Goal: Task Accomplishment & Management: Complete application form

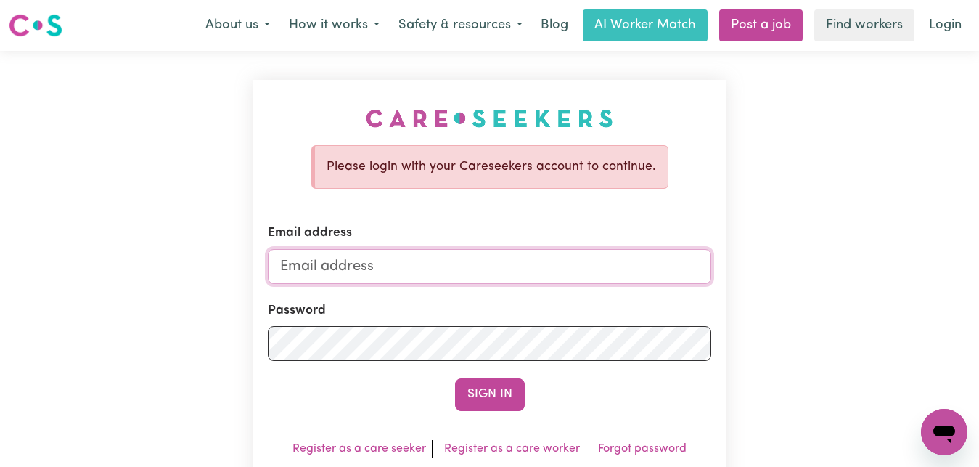
click at [281, 264] on input "Email address" at bounding box center [490, 266] width 444 height 35
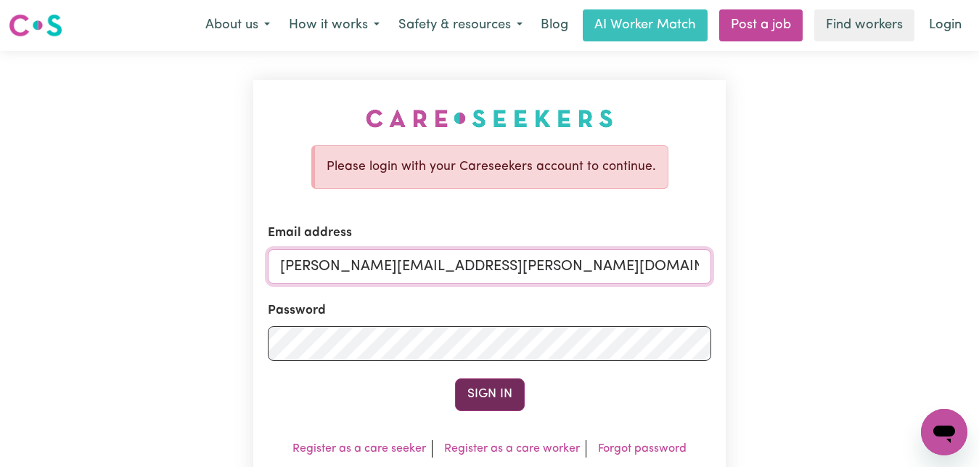
type input "[PERSON_NAME][EMAIL_ADDRESS][PERSON_NAME][DOMAIN_NAME]"
click at [482, 400] on button "Sign In" at bounding box center [490, 394] width 70 height 32
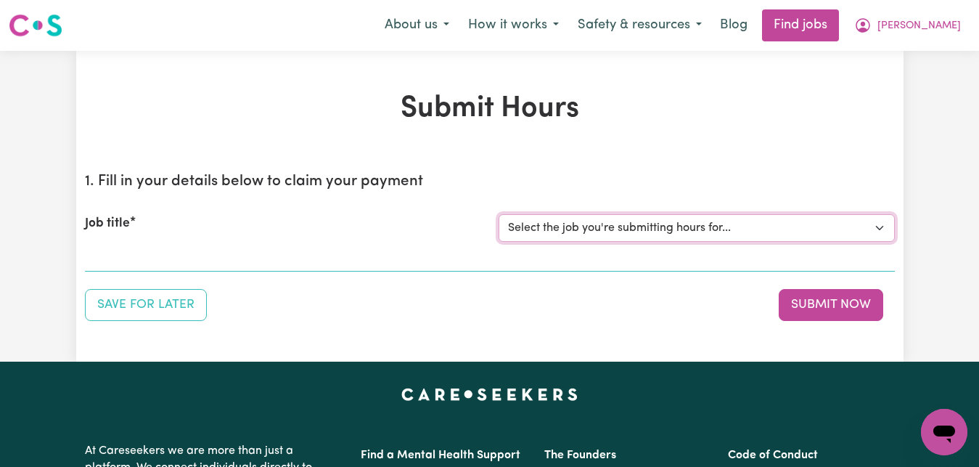
click at [881, 226] on select "Select the job you're submitting hours for... [[PERSON_NAME]] Care worker for s…" at bounding box center [697, 228] width 396 height 28
select select "1048"
click option "[[PERSON_NAME]] Transportation to Bedford Day Options" at bounding box center [0, 0] width 0 height 0
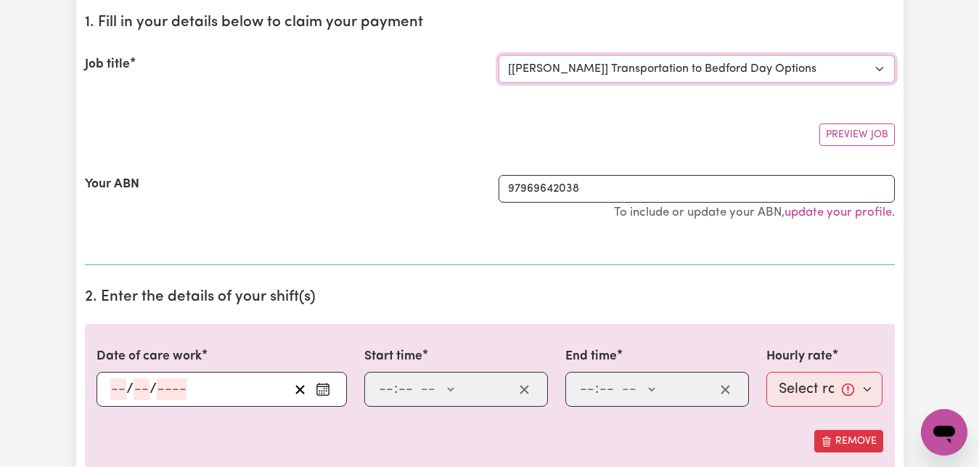
scroll to position [222, 0]
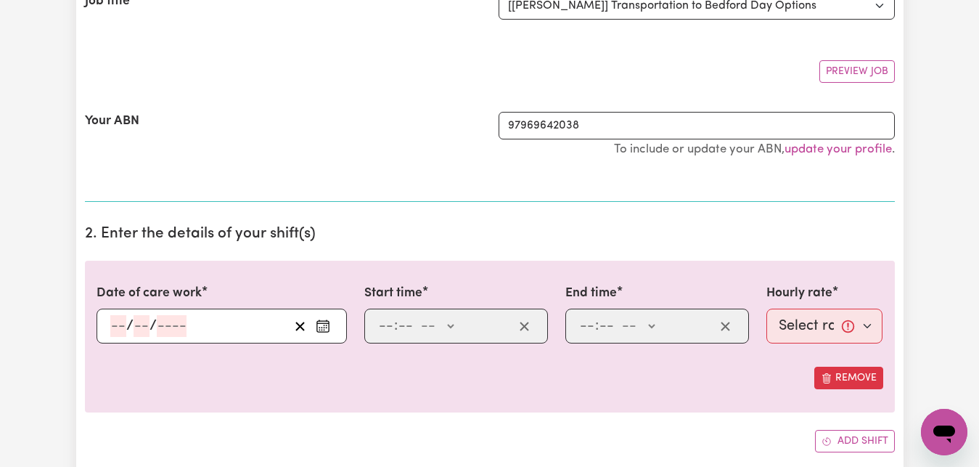
click at [322, 330] on circle "Enter the date of care work" at bounding box center [321, 329] width 1 height 1
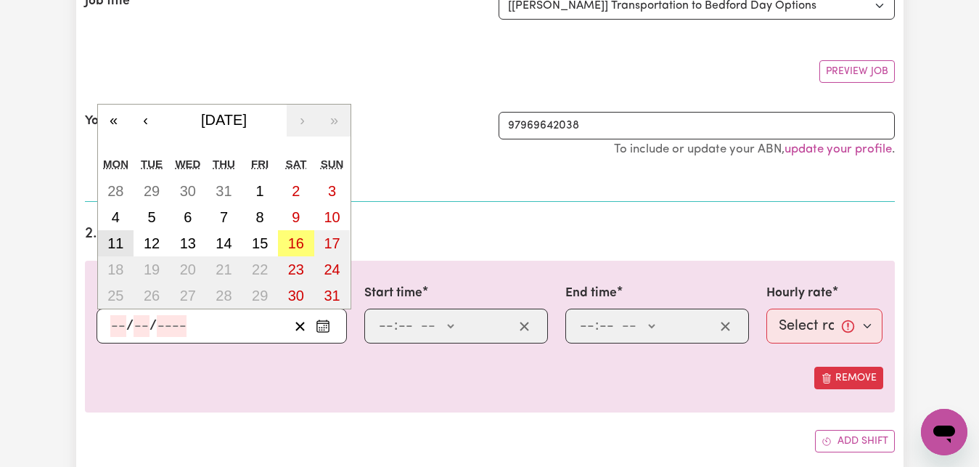
click at [125, 254] on button "11" at bounding box center [116, 243] width 36 height 26
type input "[DATE]"
type input "11"
type input "8"
type input "2025"
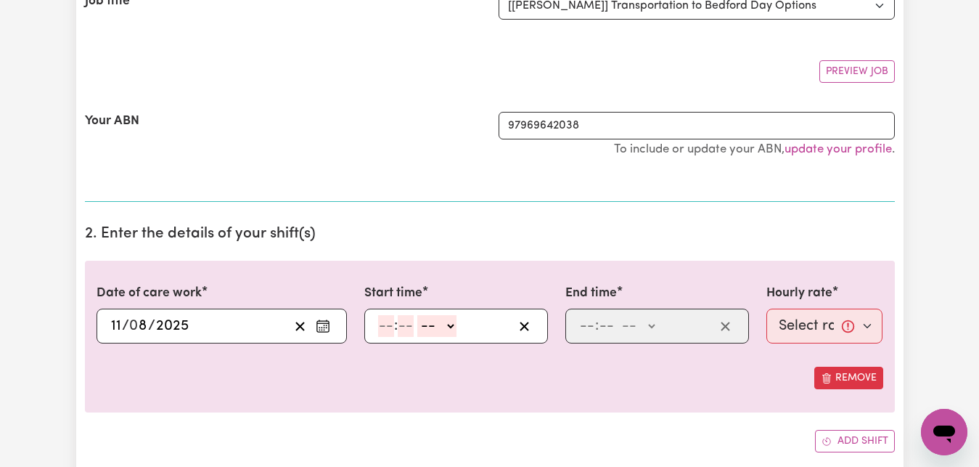
click at [386, 327] on input "number" at bounding box center [386, 326] width 16 height 22
type input "3"
type input "30"
click at [413, 315] on select "-- AM PM" at bounding box center [432, 326] width 39 height 22
select select "pm"
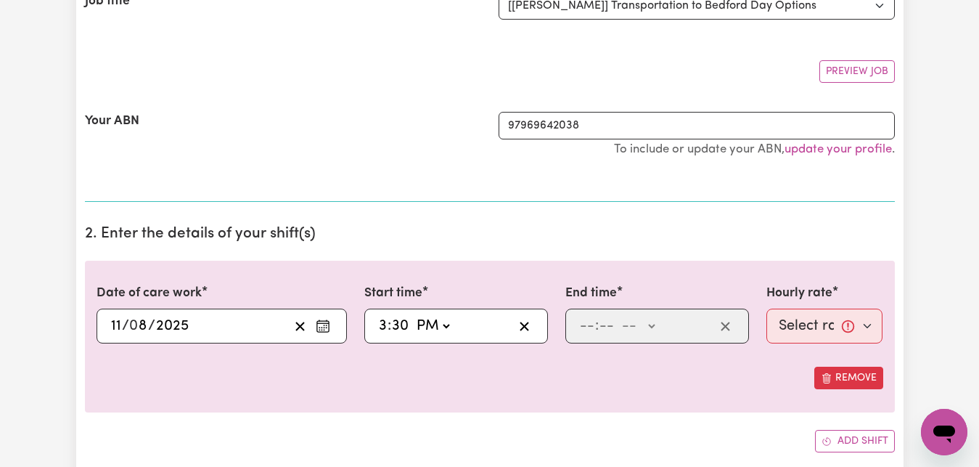
click option "PM" at bounding box center [0, 0] width 0 height 0
type input "15:30"
click at [582, 326] on input "number" at bounding box center [587, 326] width 16 height 22
type input "4"
type input "30"
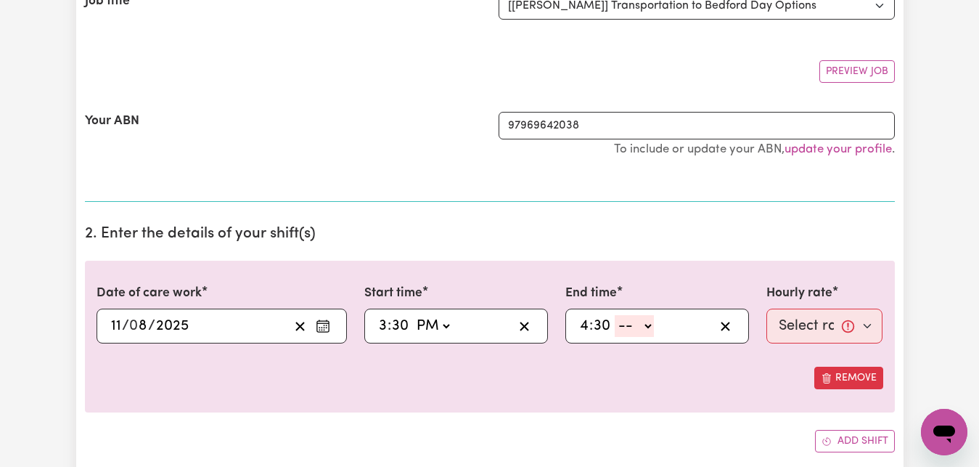
click at [615, 315] on select "-- AM PM" at bounding box center [634, 326] width 39 height 22
select select "pm"
click option "PM" at bounding box center [0, 0] width 0 height 0
type input "16:30"
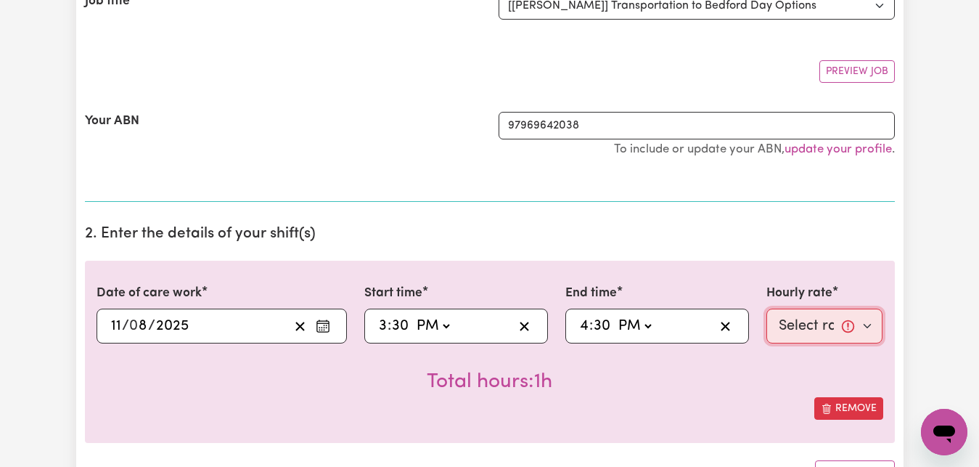
click at [767, 309] on select "Select rate... $83.16 (Weekday)" at bounding box center [825, 326] width 117 height 35
select select "83.16-Weekday"
click option "$83.16 (Weekday)" at bounding box center [0, 0] width 0 height 0
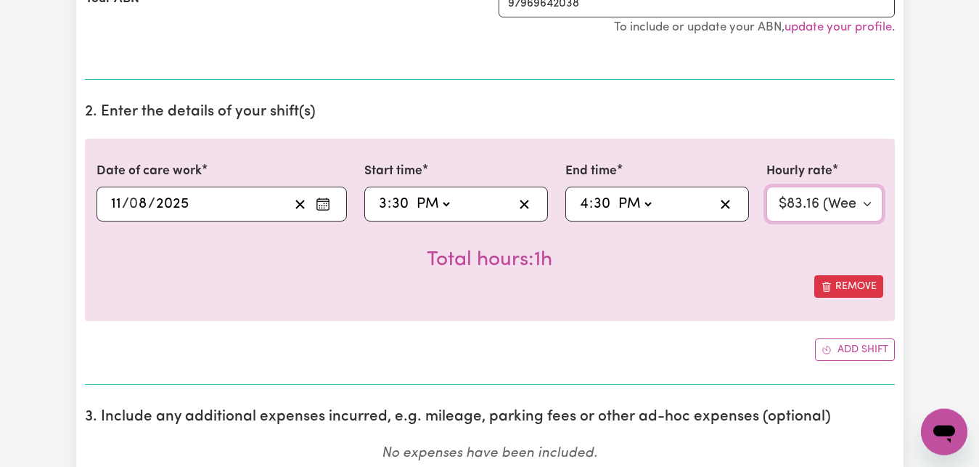
scroll to position [370, 0]
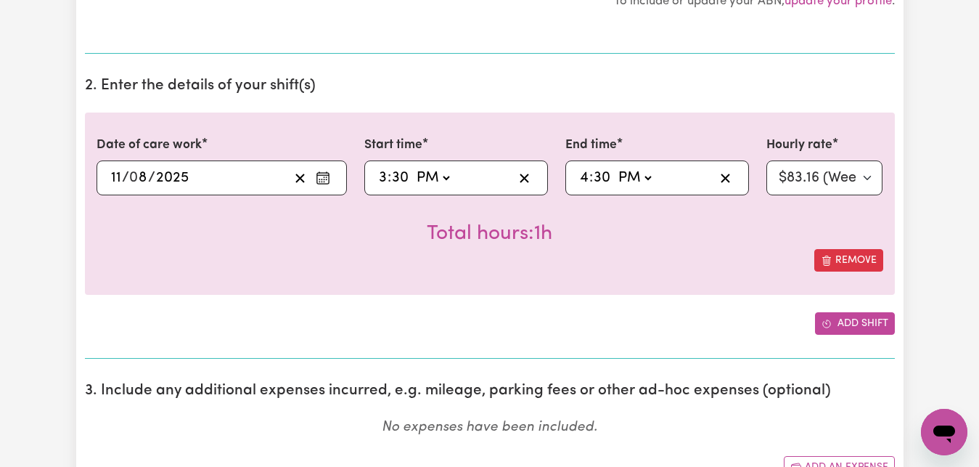
click at [849, 322] on button "Add shift" at bounding box center [855, 323] width 80 height 23
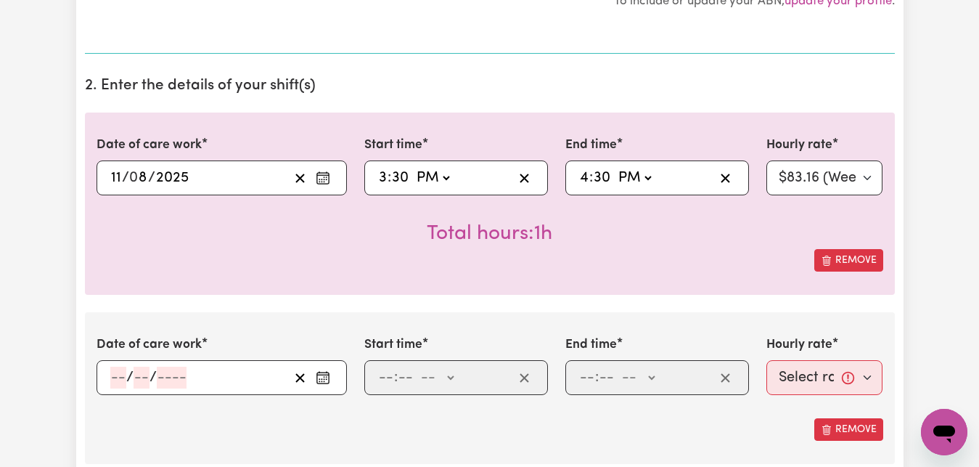
click at [321, 380] on icon "Enter the date of care work" at bounding box center [323, 377] width 15 height 15
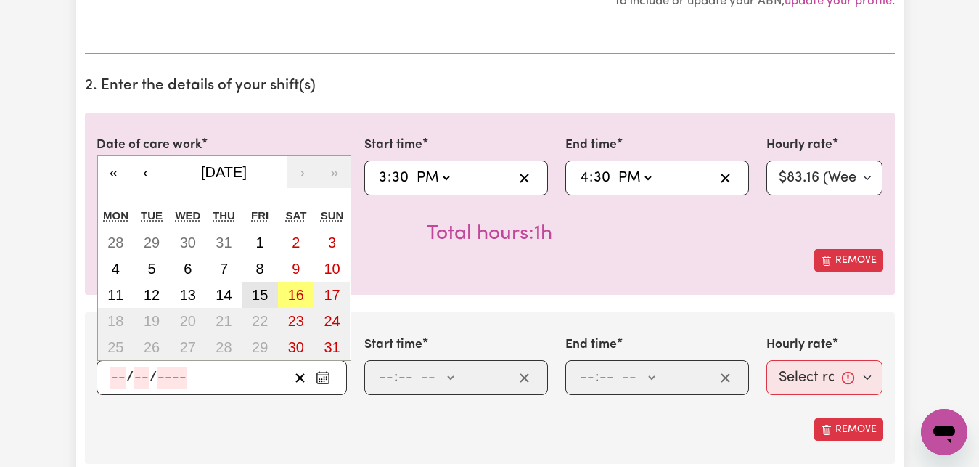
click at [264, 290] on abbr "15" at bounding box center [260, 295] width 16 height 16
type input "[DATE]"
type input "15"
type input "8"
type input "2025"
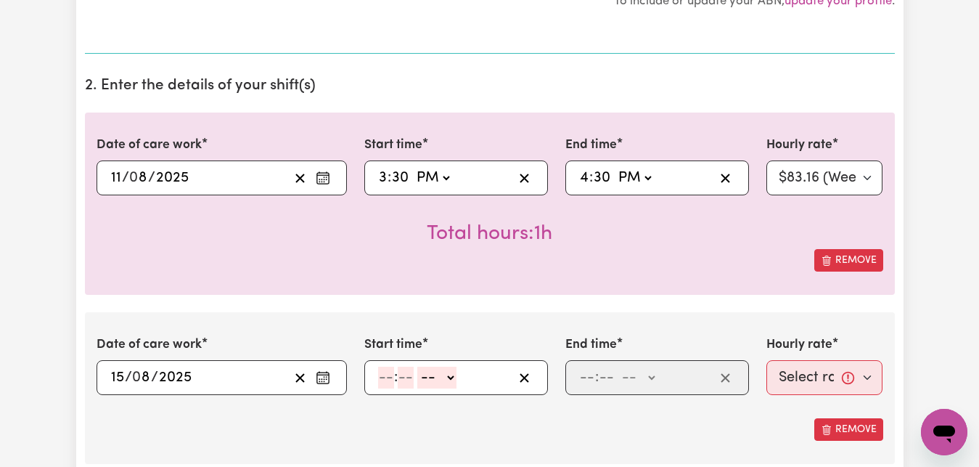
click at [383, 379] on input "number" at bounding box center [386, 378] width 16 height 22
type input "7"
type input "30"
click at [413, 367] on select "-- AM PM" at bounding box center [432, 378] width 39 height 22
select select "am"
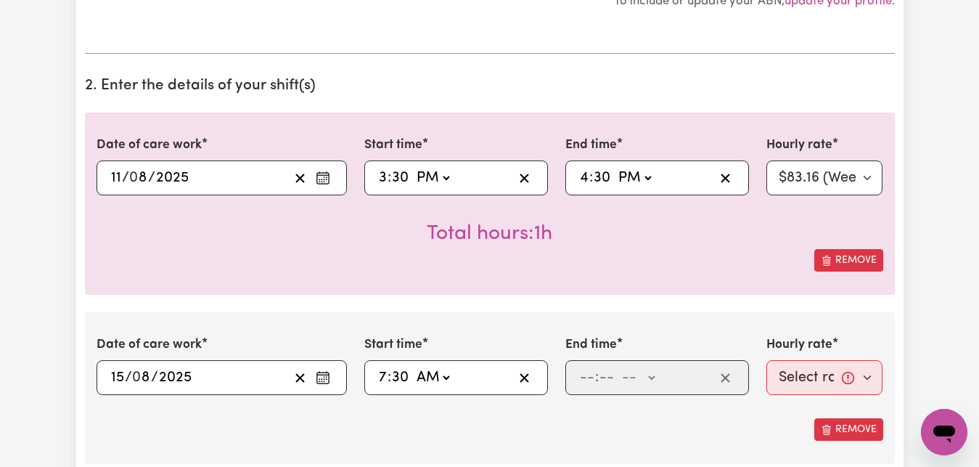
click option "AM" at bounding box center [0, 0] width 0 height 0
type input "07:30"
click at [583, 376] on input "number" at bounding box center [587, 378] width 16 height 22
type input "8"
type input "30"
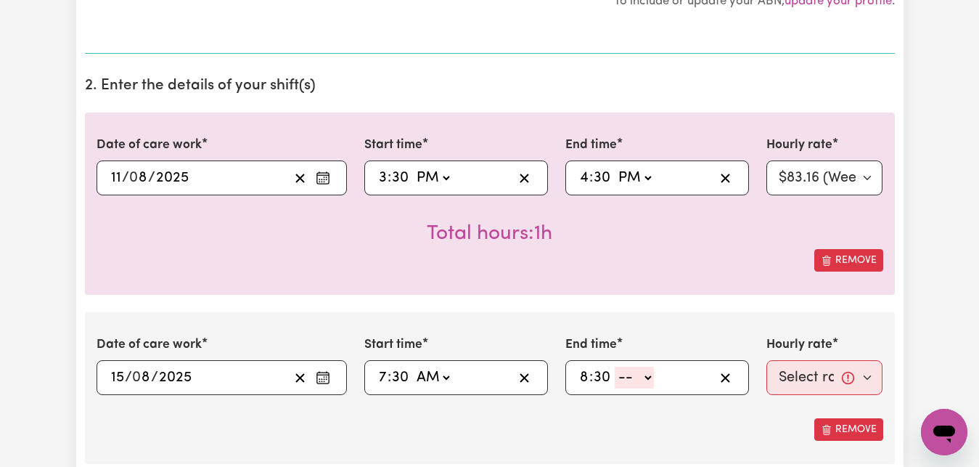
click at [615, 367] on select "-- AM PM" at bounding box center [634, 378] width 39 height 22
select select "am"
click option "AM" at bounding box center [0, 0] width 0 height 0
type input "08:30"
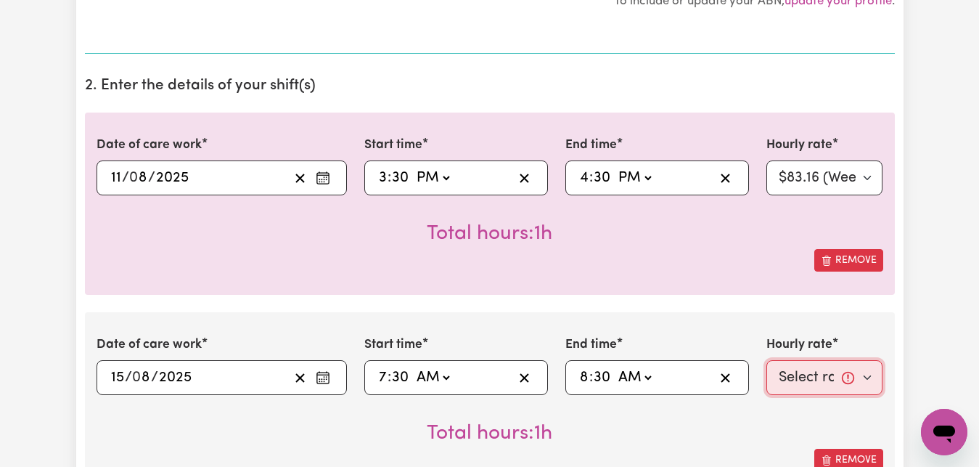
click at [767, 360] on select "Select rate... $83.16 (Weekday)" at bounding box center [825, 377] width 117 height 35
select select "83.16-Weekday"
click option "$83.16 (Weekday)" at bounding box center [0, 0] width 0 height 0
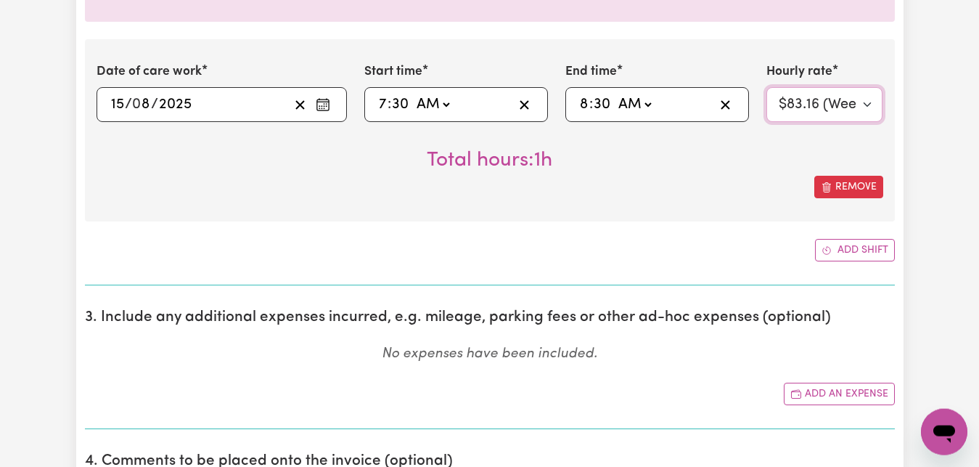
scroll to position [666, 0]
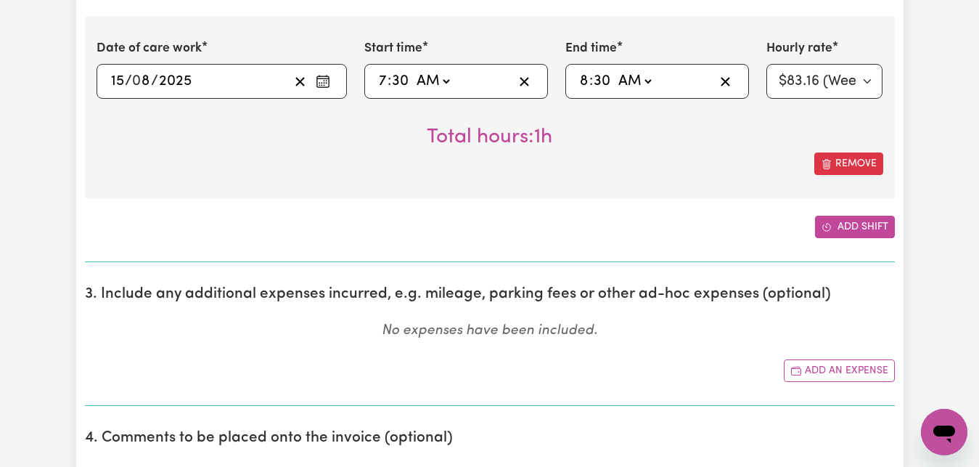
click at [861, 227] on button "Add shift" at bounding box center [855, 227] width 80 height 23
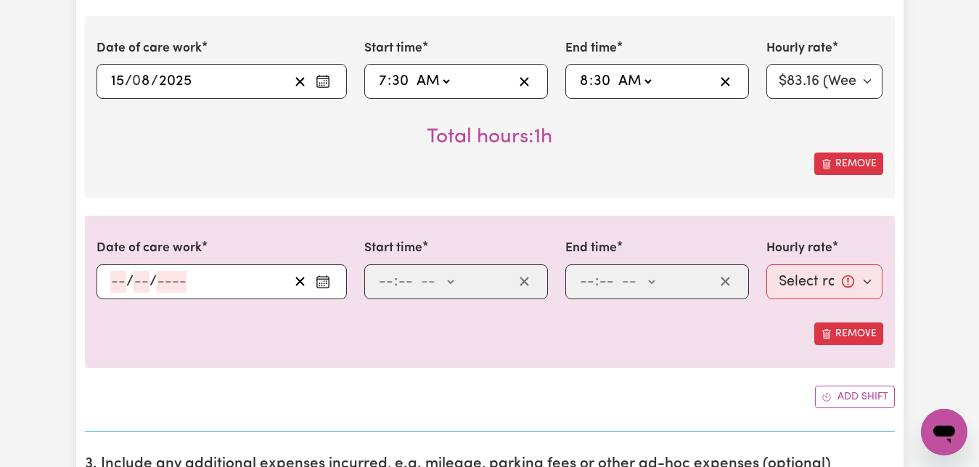
click at [322, 283] on circle "Enter the date of care work" at bounding box center [321, 282] width 1 height 1
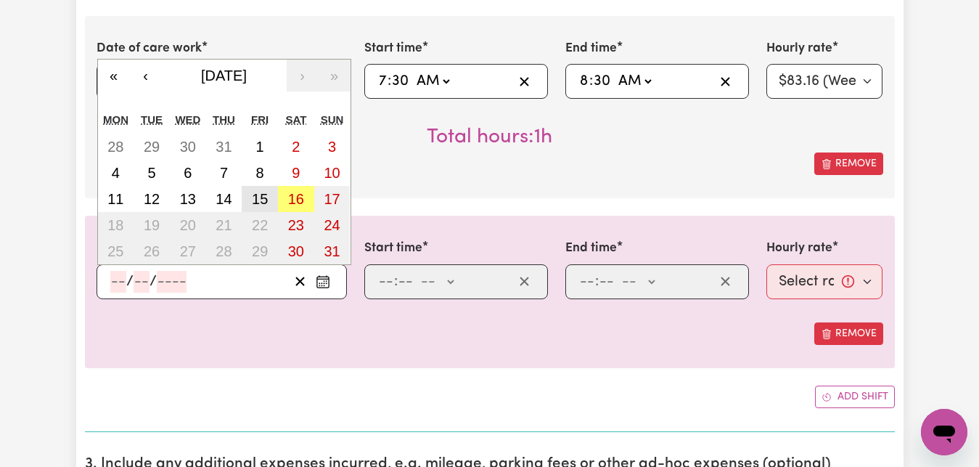
click at [262, 203] on abbr "15" at bounding box center [260, 199] width 16 height 16
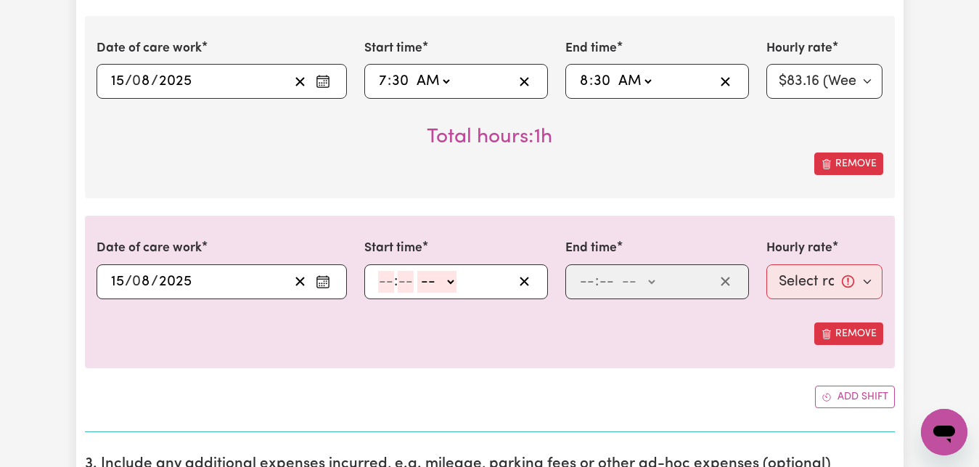
type input "[DATE]"
type input "15"
type input "8"
type input "2025"
click at [385, 282] on input "number" at bounding box center [386, 282] width 16 height 22
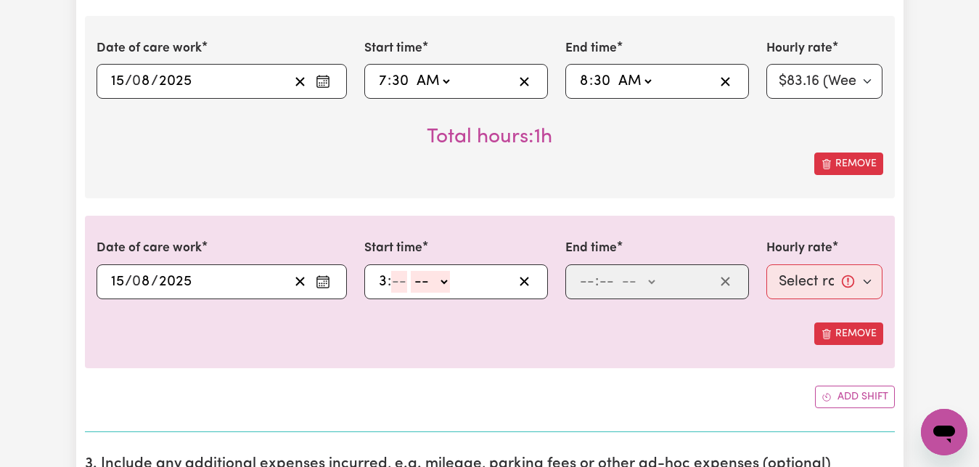
type input "3"
type input "30"
click at [446, 282] on select "-- AM PM" at bounding box center [432, 282] width 39 height 22
click at [440, 278] on select "-- AM PM" at bounding box center [432, 282] width 39 height 22
click at [413, 271] on select "-- AM PM" at bounding box center [432, 282] width 39 height 22
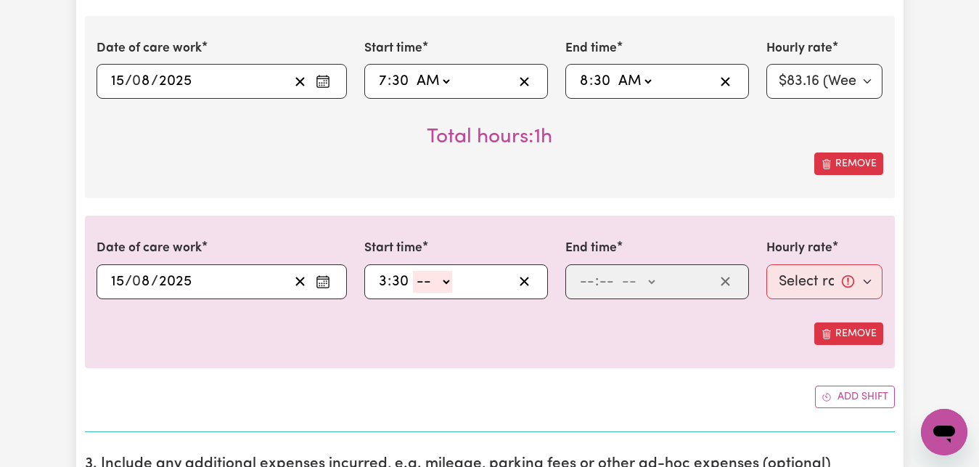
select select "pm"
click option "PM" at bounding box center [0, 0] width 0 height 0
type input "15:30"
click at [585, 279] on input "number" at bounding box center [587, 282] width 16 height 22
type input "4"
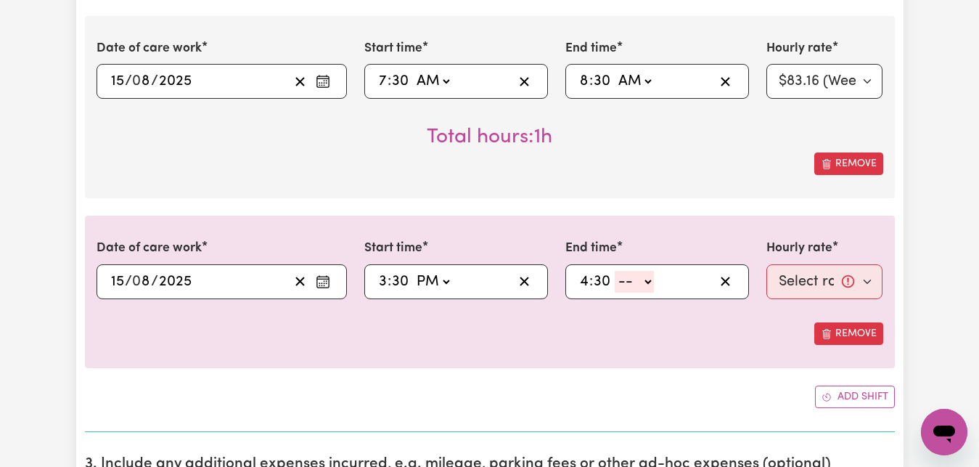
type input "30"
click at [615, 271] on select "-- AM PM" at bounding box center [634, 282] width 39 height 22
select select "pm"
click option "PM" at bounding box center [0, 0] width 0 height 0
type input "16:30"
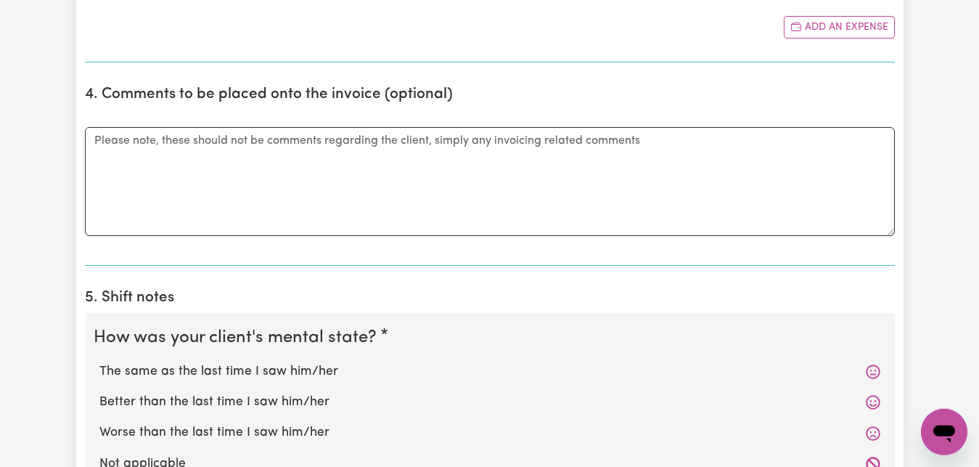
scroll to position [1259, 0]
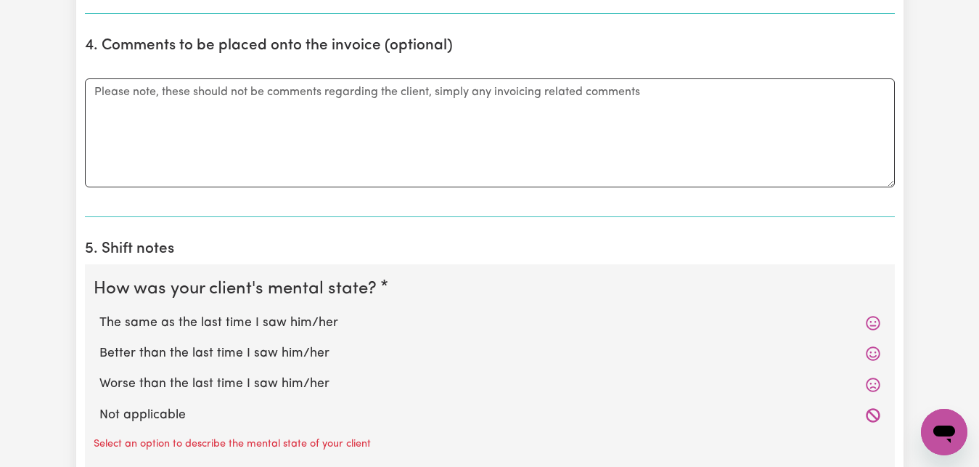
click at [198, 323] on label "The same as the last time I saw him/her" at bounding box center [489, 323] width 781 height 19
click at [99, 314] on input "The same as the last time I saw him/her" at bounding box center [99, 313] width 1 height 1
radio input "true"
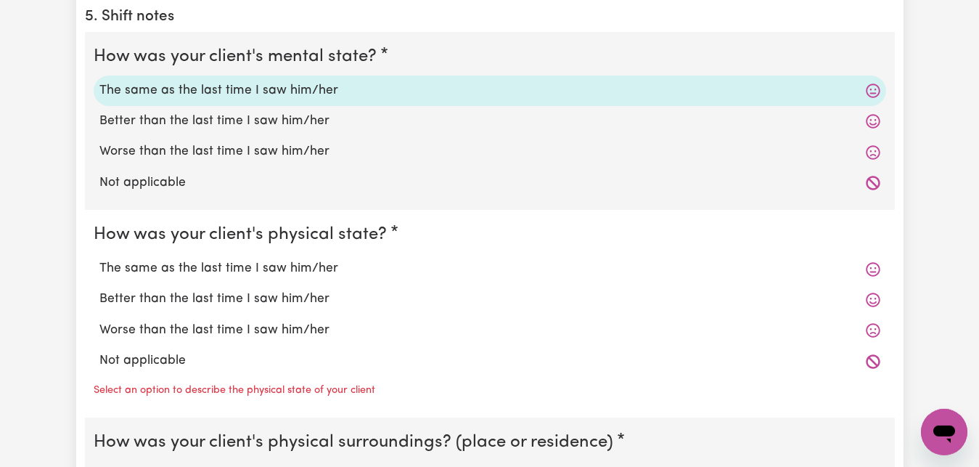
scroll to position [1555, 0]
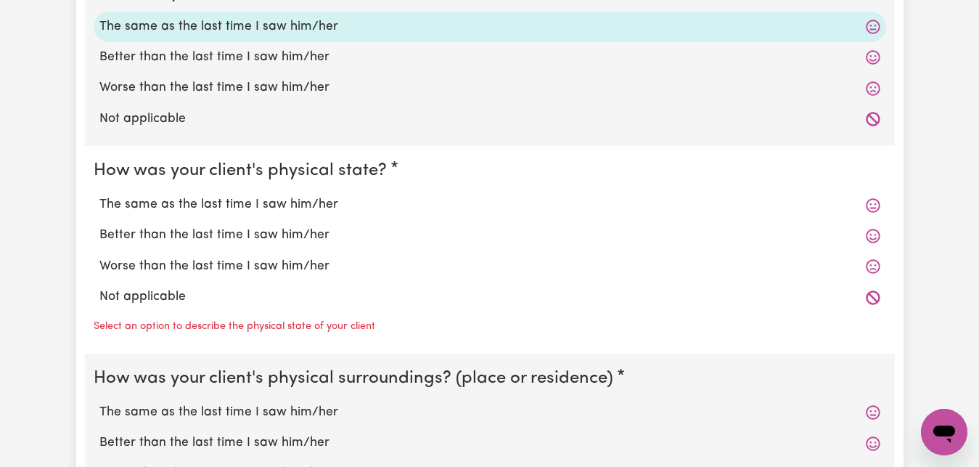
click at [290, 233] on label "Better than the last time I saw him/her" at bounding box center [489, 235] width 781 height 19
click at [99, 226] on input "Better than the last time I saw him/her" at bounding box center [99, 225] width 1 height 1
radio input "true"
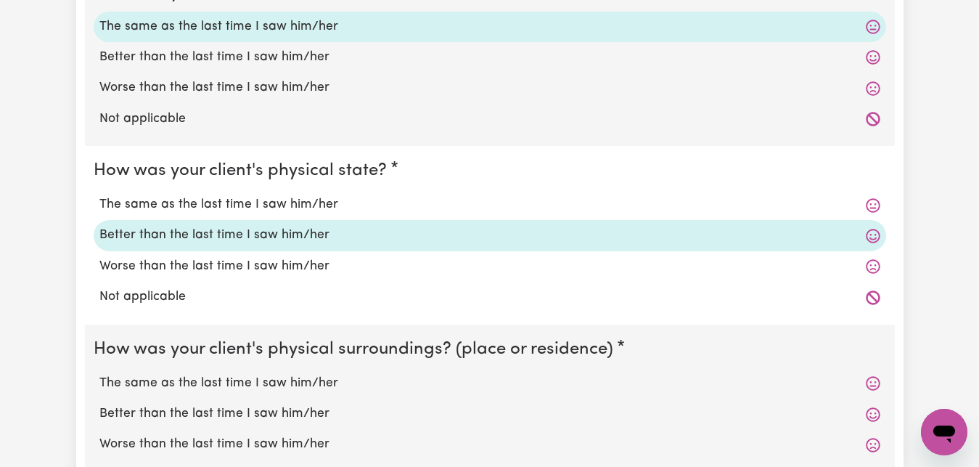
click at [325, 384] on label "The same as the last time I saw him/her" at bounding box center [489, 383] width 781 height 19
click at [99, 374] on input "The same as the last time I saw him/her" at bounding box center [99, 373] width 1 height 1
radio input "true"
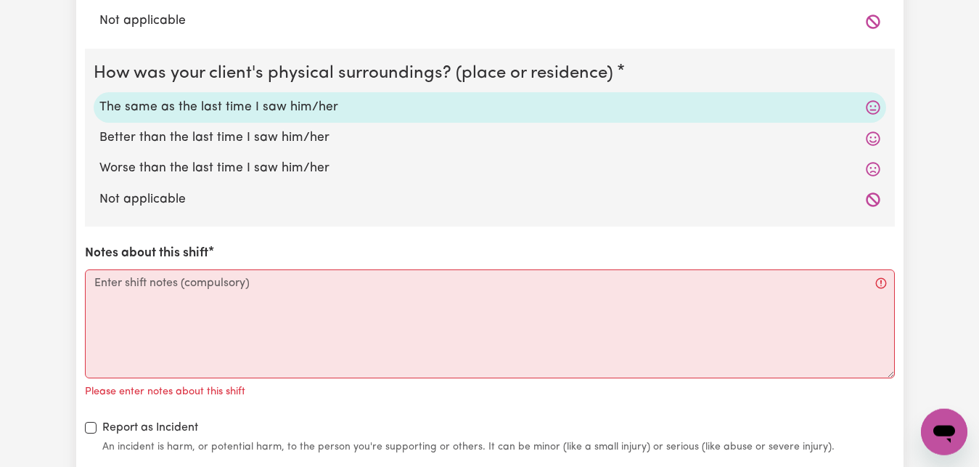
scroll to position [1851, 0]
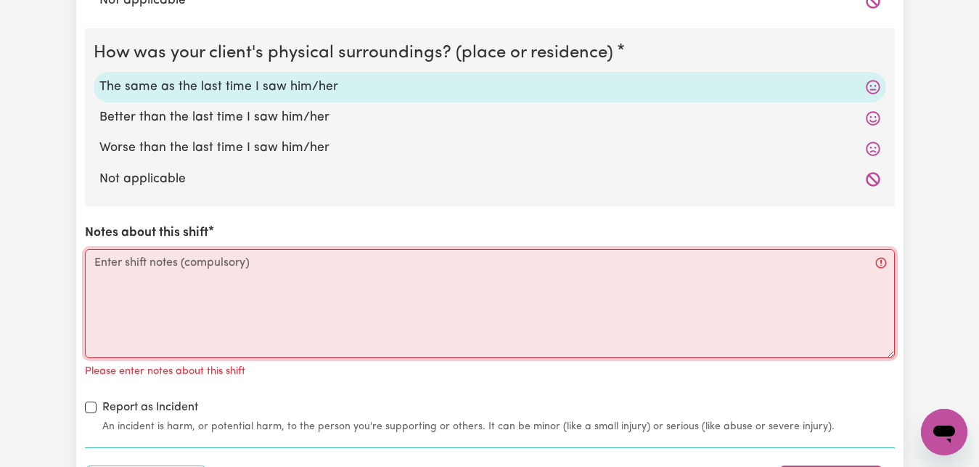
click at [88, 261] on textarea "Notes about this shift" at bounding box center [490, 303] width 810 height 109
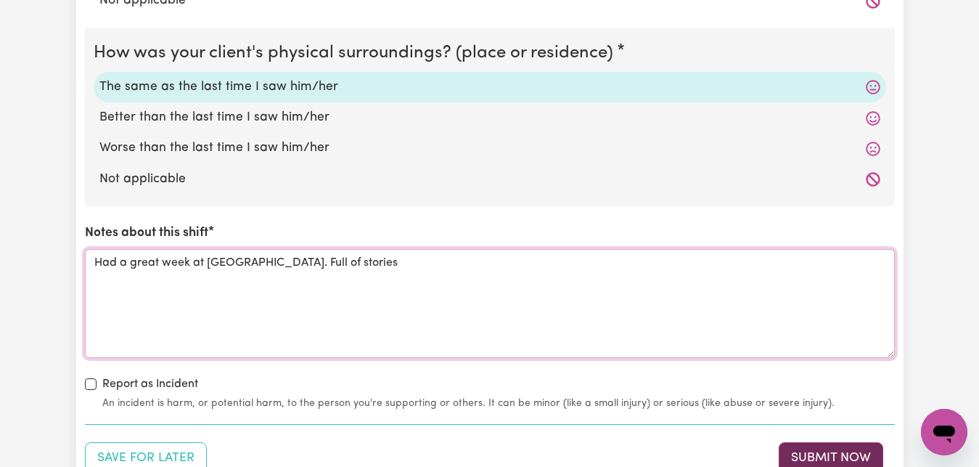
type textarea "Had a great week at [GEOGRAPHIC_DATA]. Full of stories"
click at [799, 454] on button "Submit Now" at bounding box center [831, 458] width 105 height 32
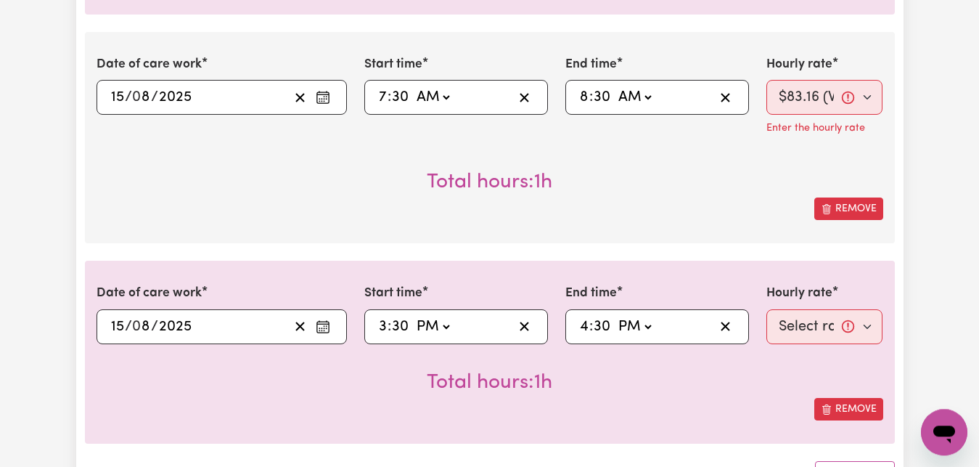
scroll to position [621, 0]
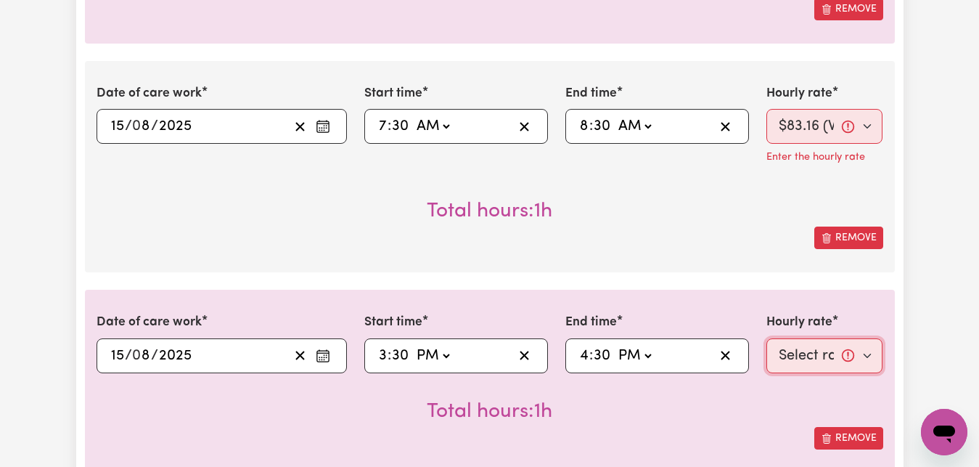
click at [767, 338] on select "Select rate... $83.16 (Weekday)" at bounding box center [825, 355] width 117 height 35
select select "83.16-Weekday"
click option "$83.16 (Weekday)" at bounding box center [0, 0] width 0 height 0
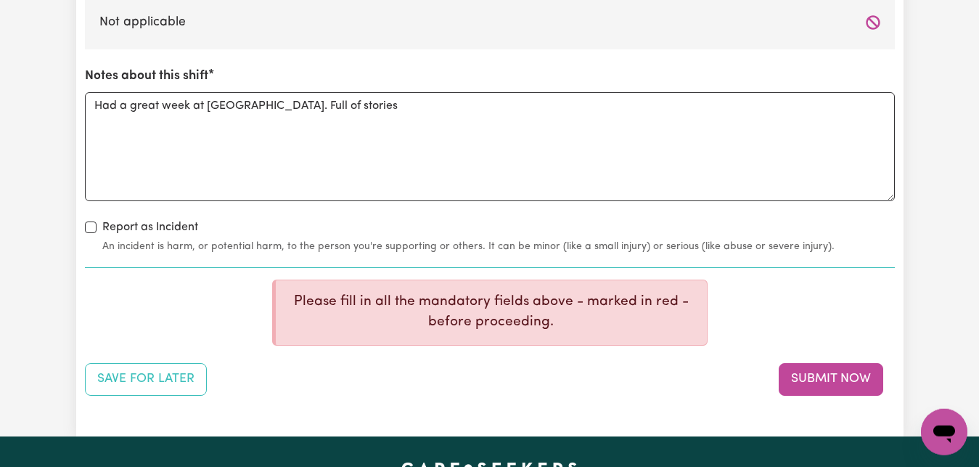
scroll to position [2102, 0]
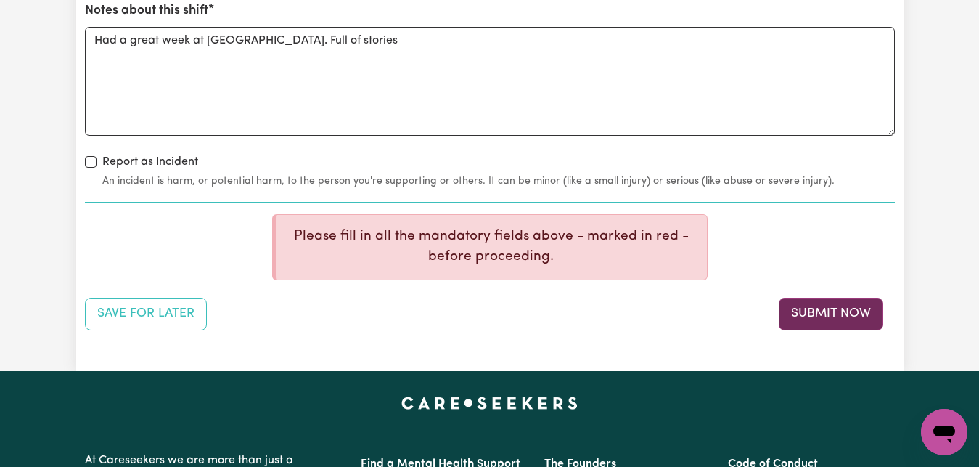
click at [848, 319] on button "Submit Now" at bounding box center [831, 314] width 105 height 32
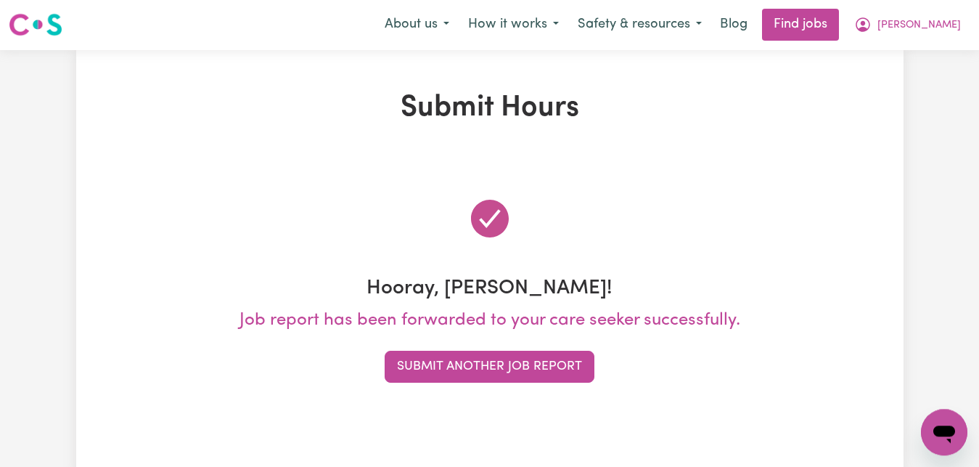
scroll to position [0, 0]
click at [956, 31] on span "[PERSON_NAME]" at bounding box center [919, 26] width 83 height 16
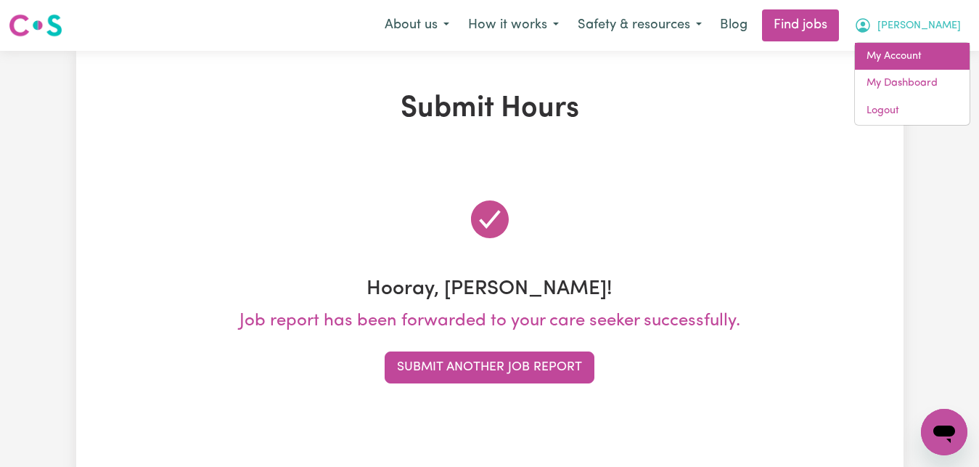
click at [910, 58] on link "My Account" at bounding box center [912, 57] width 115 height 28
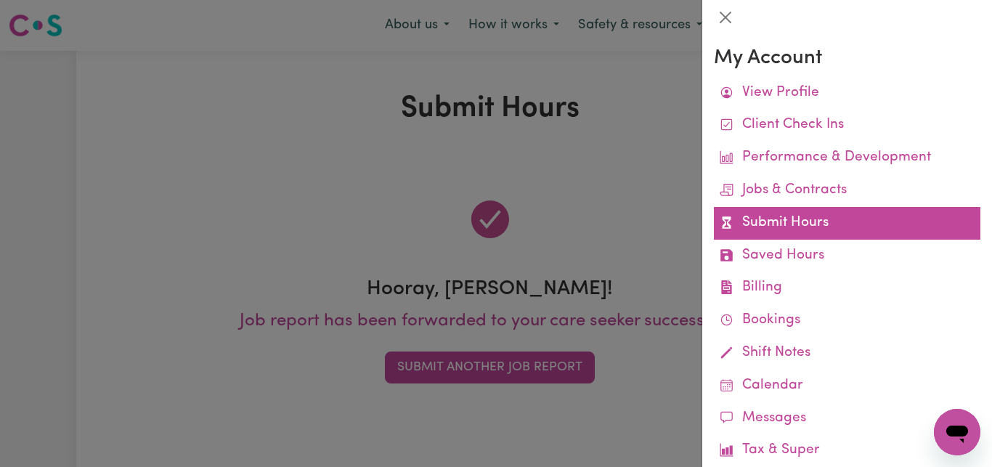
click at [815, 227] on link "Submit Hours" at bounding box center [847, 223] width 266 height 33
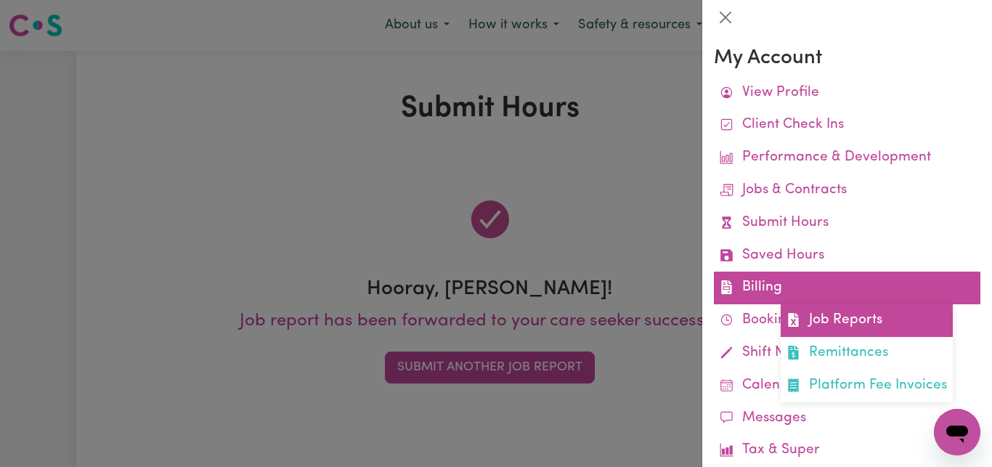
click at [862, 318] on link "Job Reports" at bounding box center [866, 320] width 172 height 33
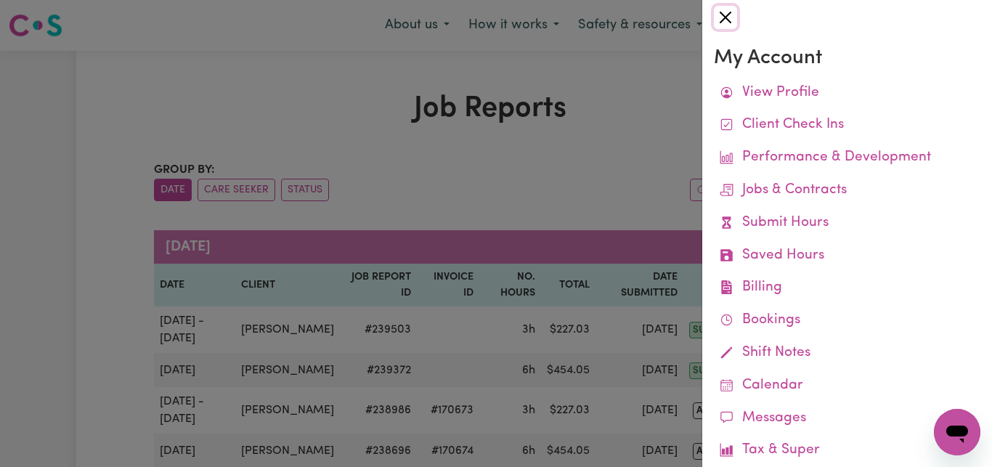
click at [726, 19] on button "Close" at bounding box center [725, 17] width 23 height 23
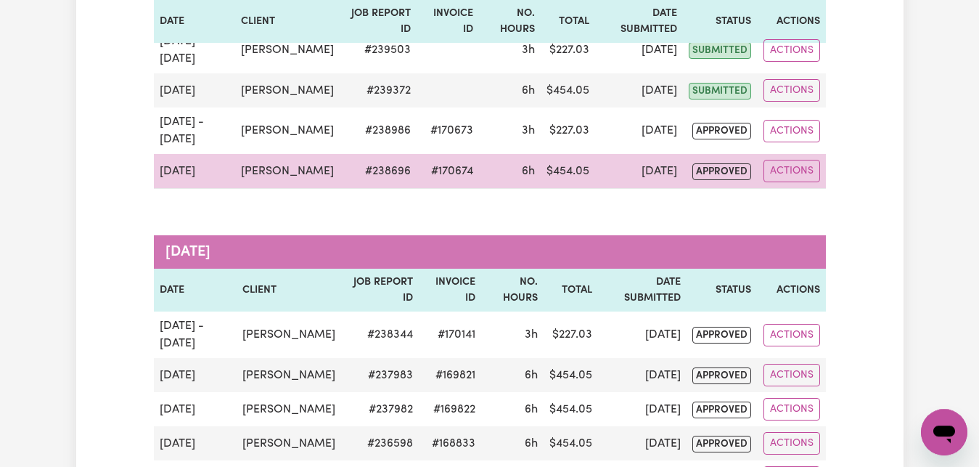
scroll to position [222, 0]
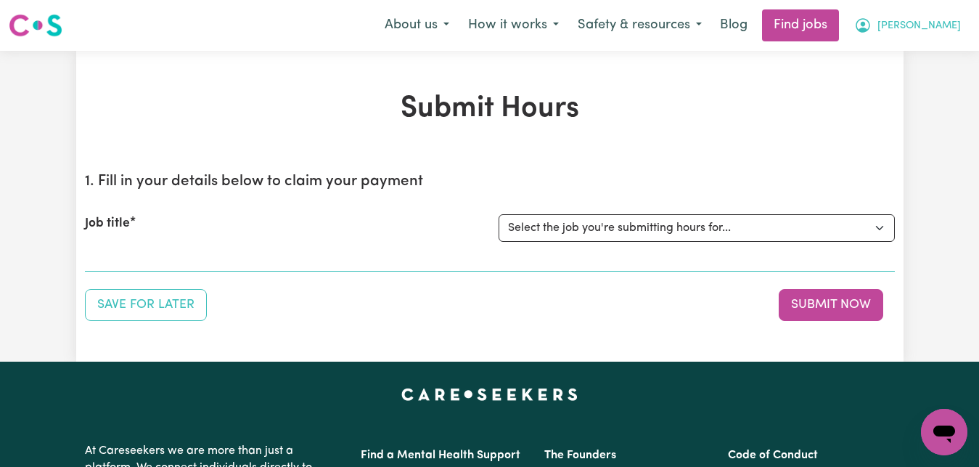
click at [957, 25] on button "[PERSON_NAME]" at bounding box center [908, 25] width 126 height 30
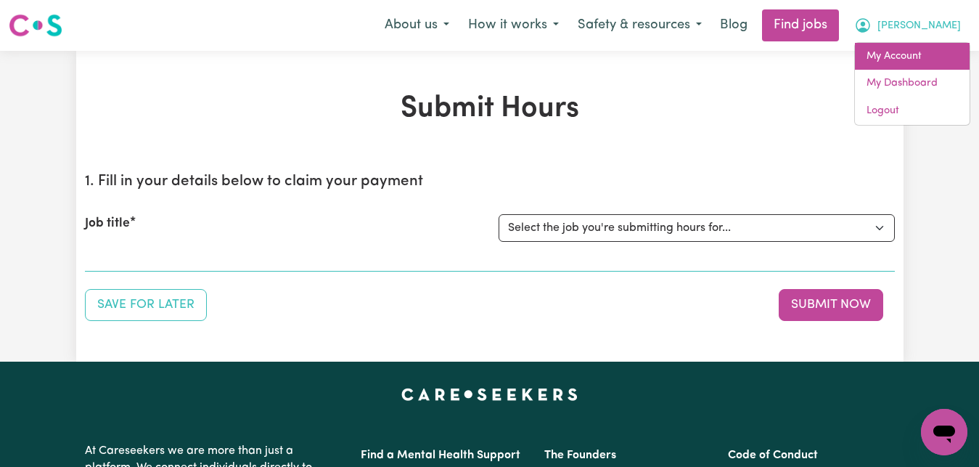
click at [918, 58] on link "My Account" at bounding box center [912, 57] width 115 height 28
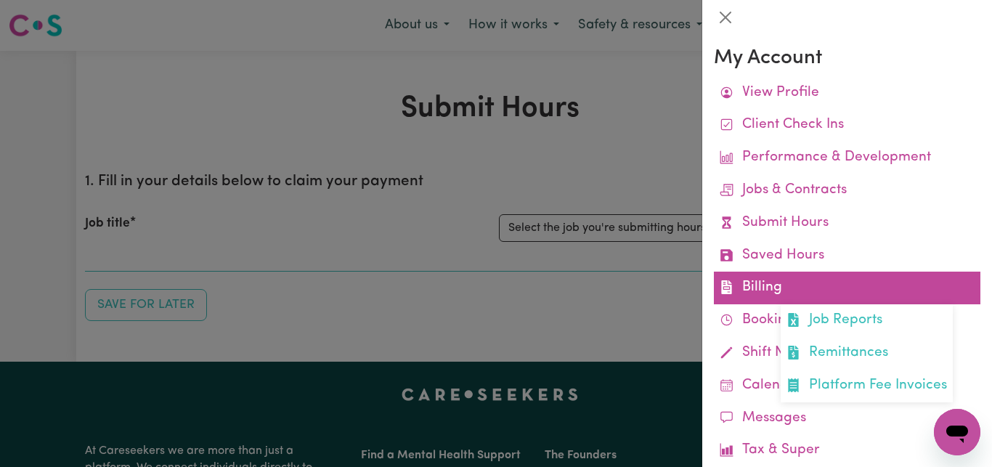
click at [783, 288] on link "Billing Job Reports Remittances Platform Fee Invoices" at bounding box center [847, 288] width 266 height 33
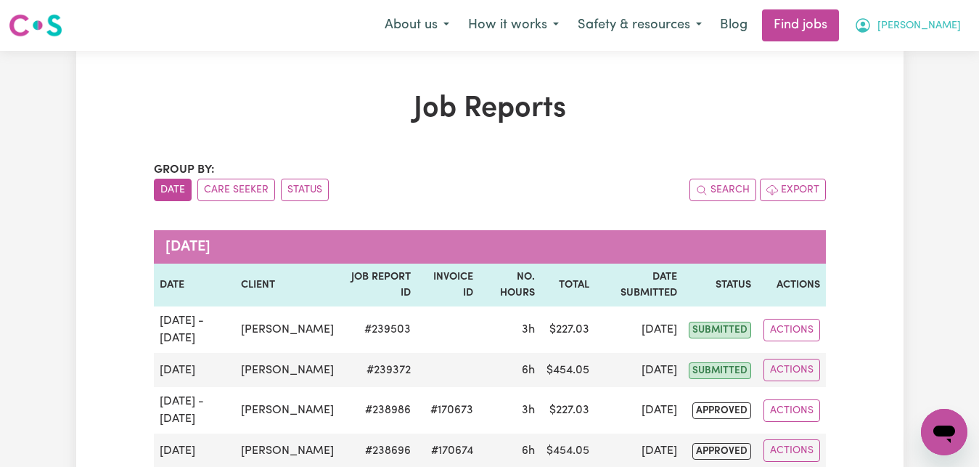
click at [942, 26] on span "[PERSON_NAME]" at bounding box center [919, 26] width 83 height 16
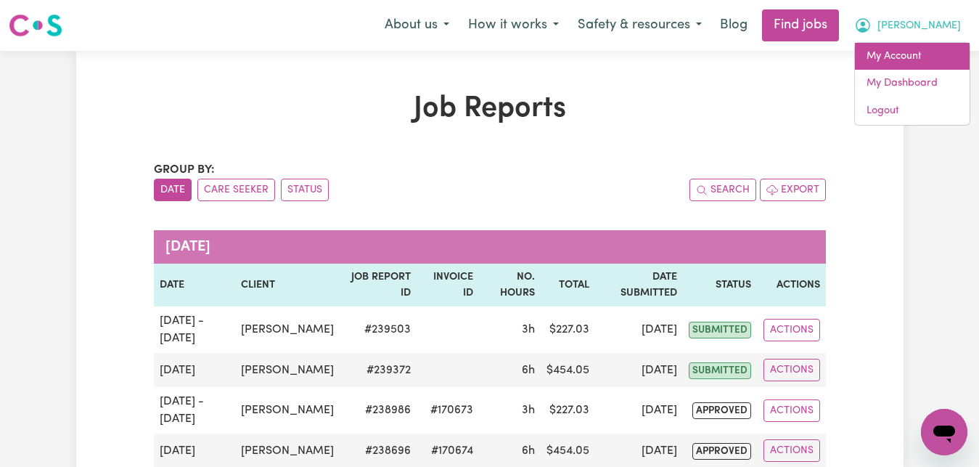
click at [930, 52] on link "My Account" at bounding box center [912, 57] width 115 height 28
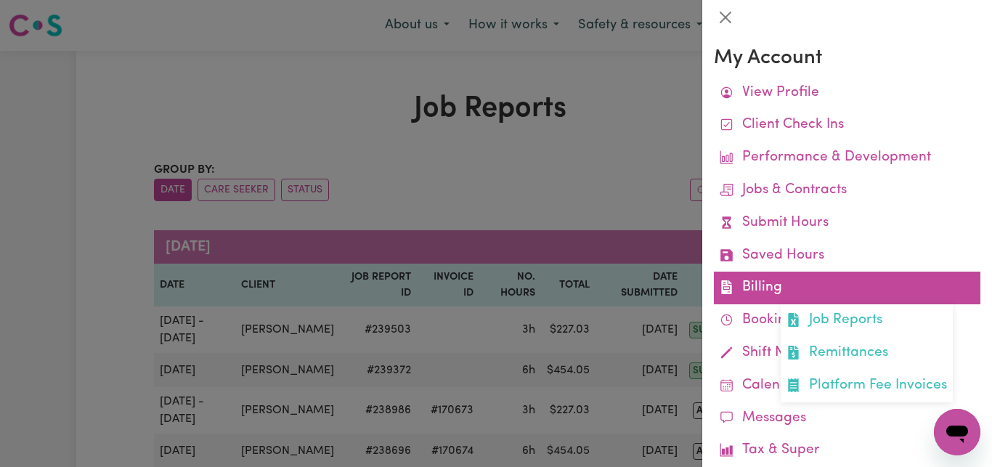
click at [783, 285] on link "Billing Job Reports Remittances Platform Fee Invoices" at bounding box center [847, 288] width 266 height 33
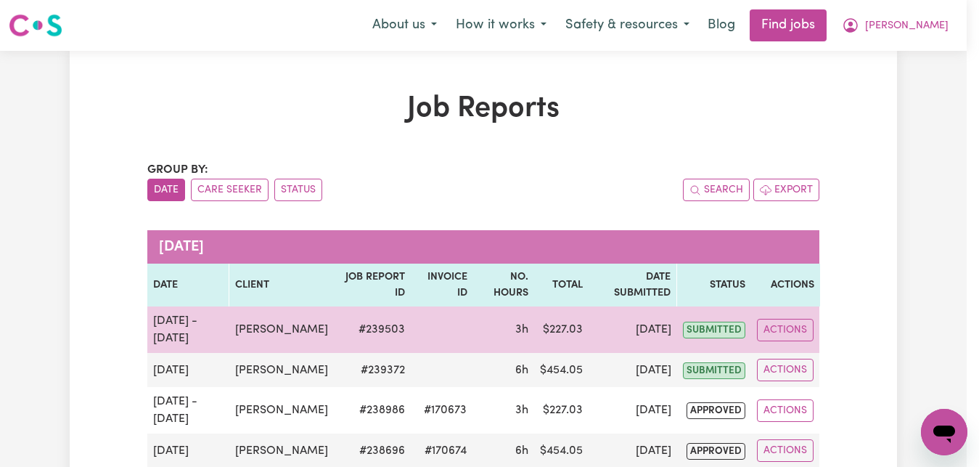
click at [812, 350] on td "Actions" at bounding box center [785, 329] width 68 height 46
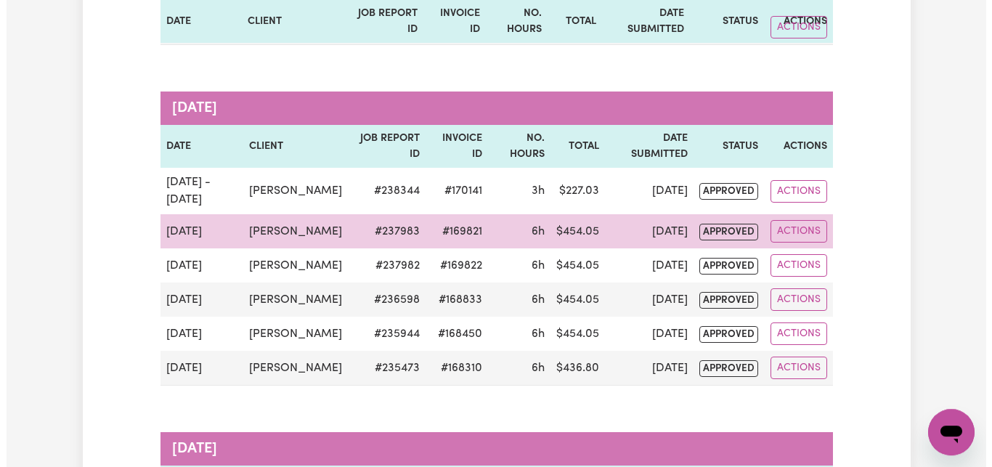
scroll to position [444, 0]
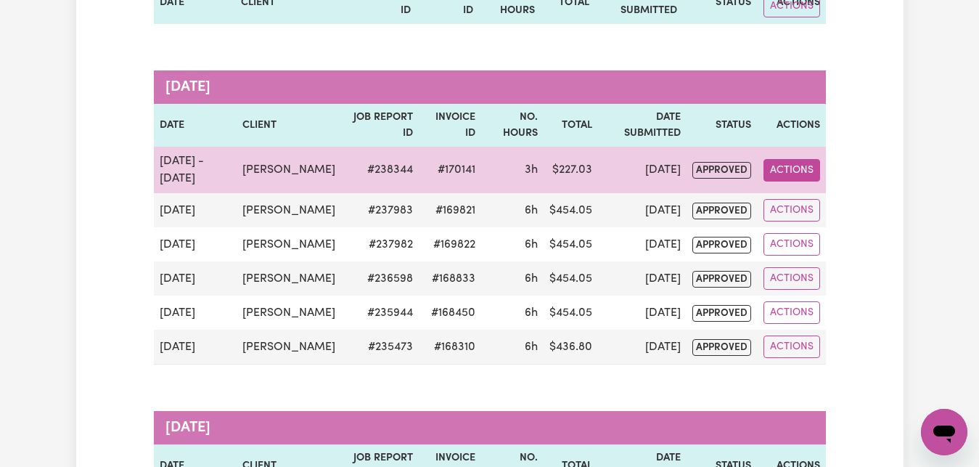
click at [785, 181] on button "Actions" at bounding box center [792, 170] width 57 height 23
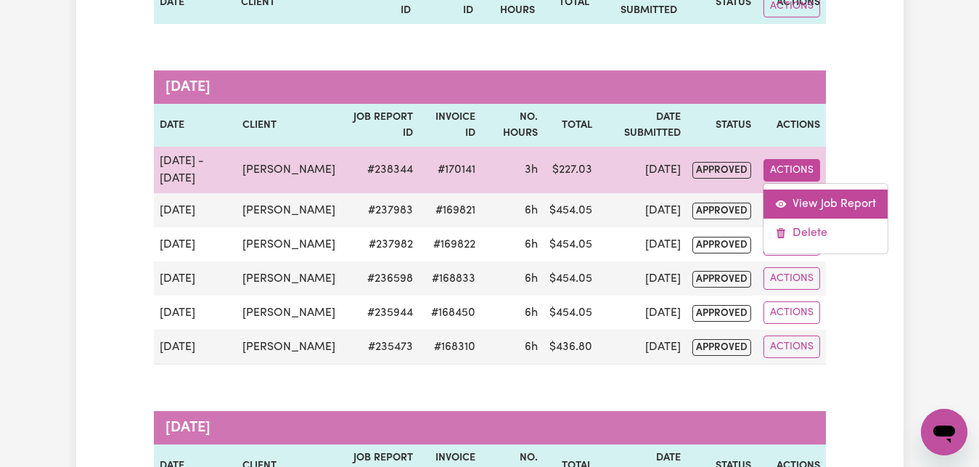
click at [826, 219] on link "View Job Report" at bounding box center [826, 203] width 124 height 29
select select "pm"
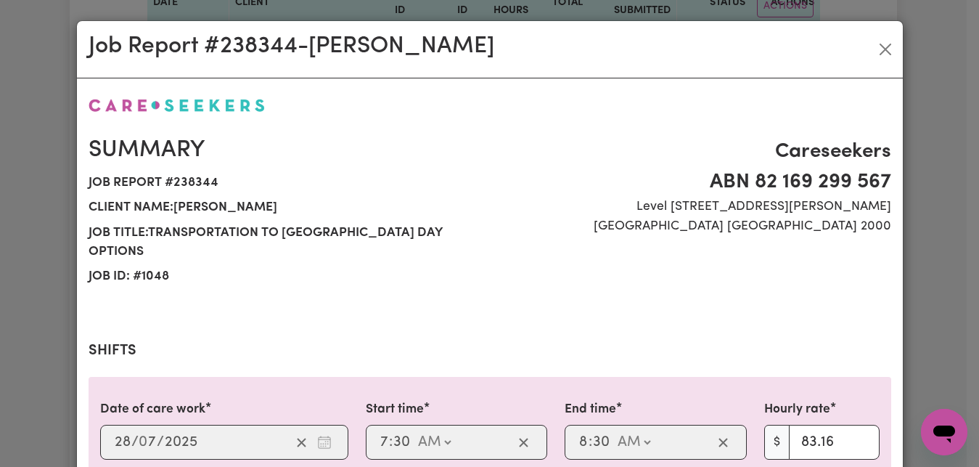
select select "83.16-Weekday"
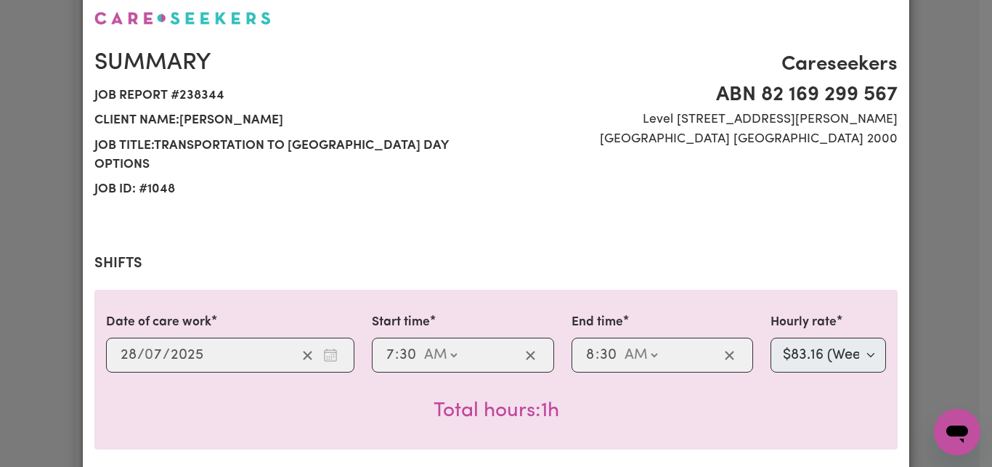
scroll to position [0, 0]
